Goal: Find specific page/section: Find specific page/section

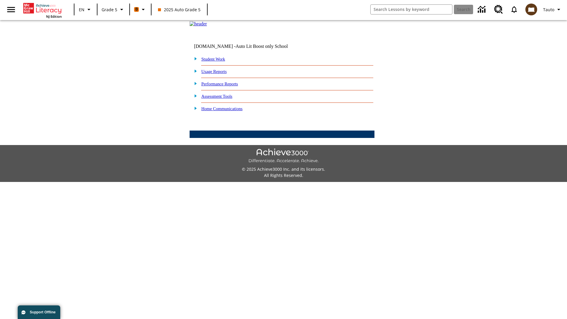
click at [217, 61] on link "Student Work" at bounding box center [213, 59] width 24 height 5
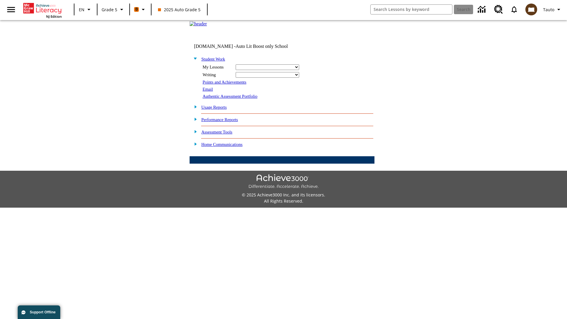
select select "/options/reports/?report_id=12&atype=21&section=2"
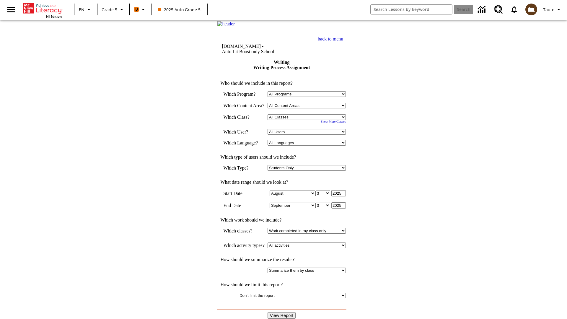
click at [309, 120] on select "Select a Class: All Classes 2025 Auto Grade 5 OL 2025 Auto Grade 6" at bounding box center [307, 117] width 78 height 6
select select "11133131"
